Goal: Information Seeking & Learning: Learn about a topic

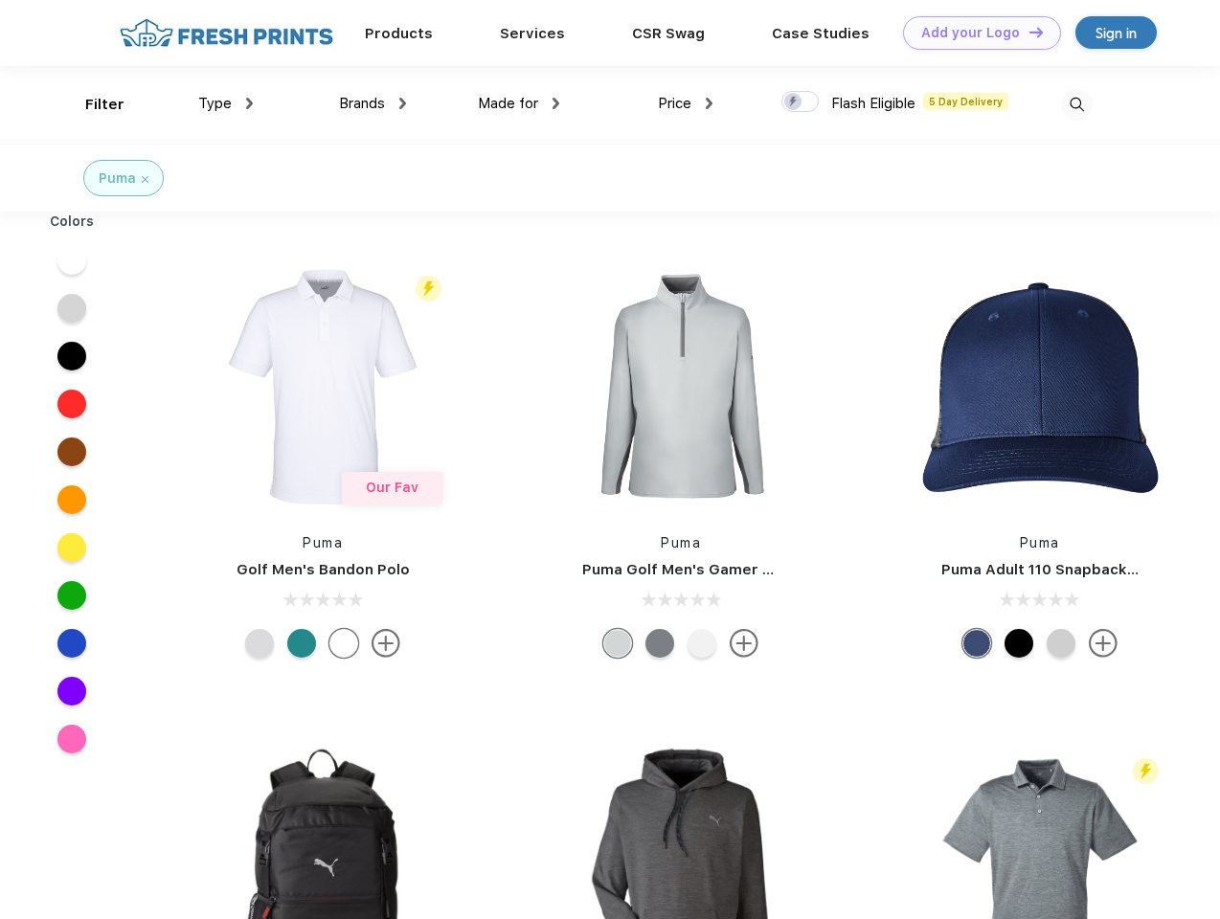
click at [975, 33] on link "Add your Logo Design Tool" at bounding box center [982, 33] width 158 height 34
click at [0, 0] on div "Design Tool" at bounding box center [0, 0] width 0 height 0
click at [1027, 32] on link "Add your Logo Design Tool" at bounding box center [982, 33] width 158 height 34
click at [92, 104] on div "Filter" at bounding box center [104, 105] width 39 height 22
click at [226, 103] on span "Type" at bounding box center [215, 103] width 34 height 17
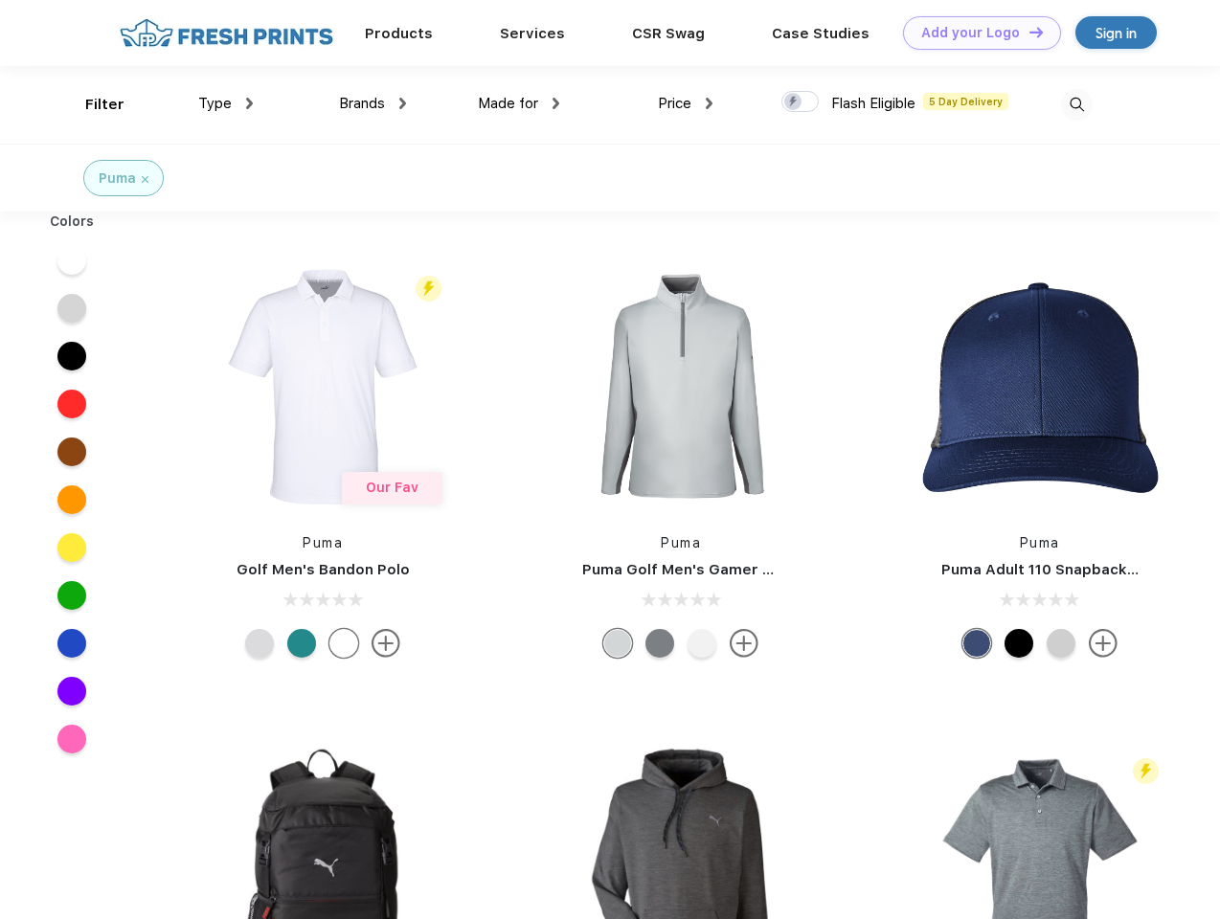
click at [372, 103] on span "Brands" at bounding box center [362, 103] width 46 height 17
click at [519, 103] on span "Made for" at bounding box center [508, 103] width 60 height 17
click at [685, 103] on span "Price" at bounding box center [675, 103] width 34 height 17
click at [800, 102] on div at bounding box center [799, 101] width 37 height 21
click at [794, 102] on input "checkbox" at bounding box center [787, 96] width 12 height 12
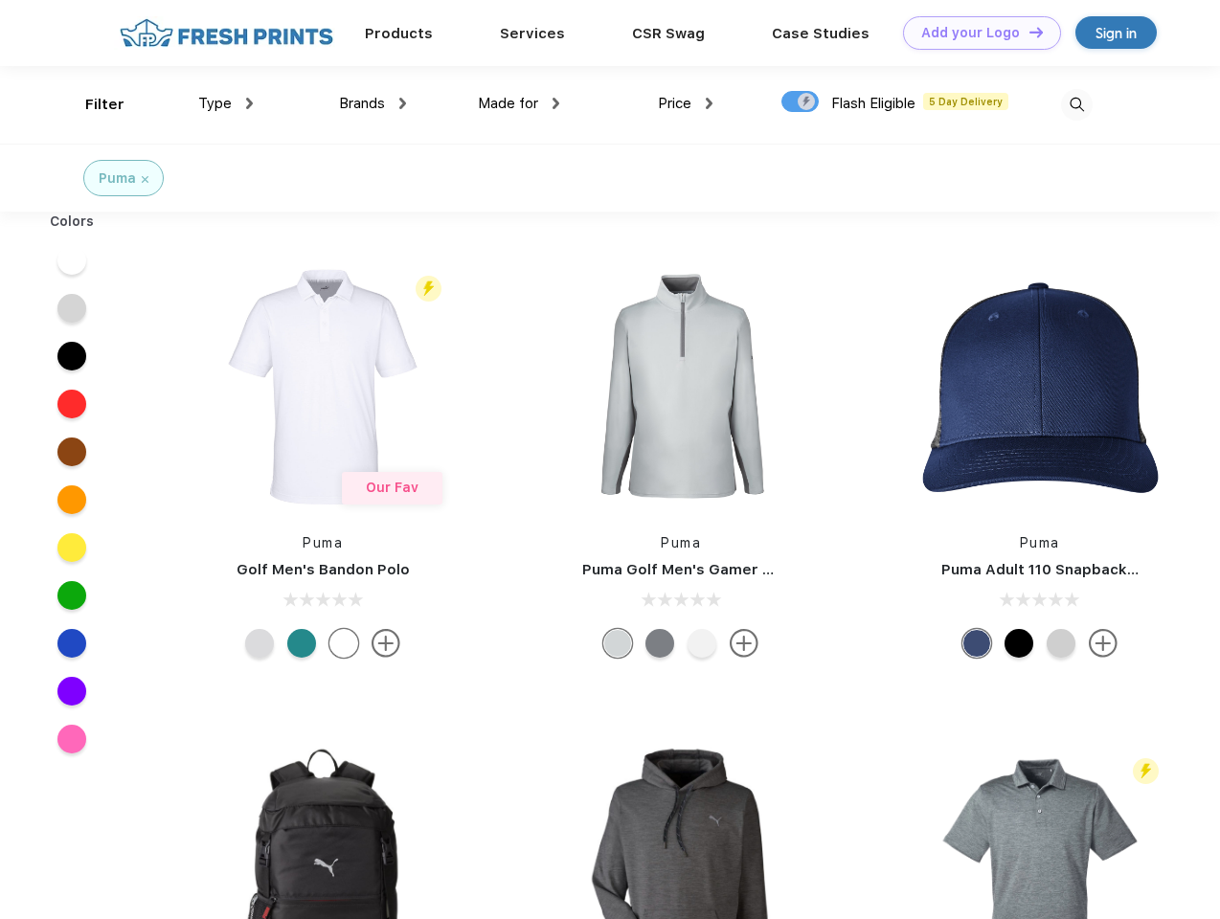
click at [1076, 104] on img at bounding box center [1077, 105] width 32 height 32
